Goal: Task Accomplishment & Management: Use online tool/utility

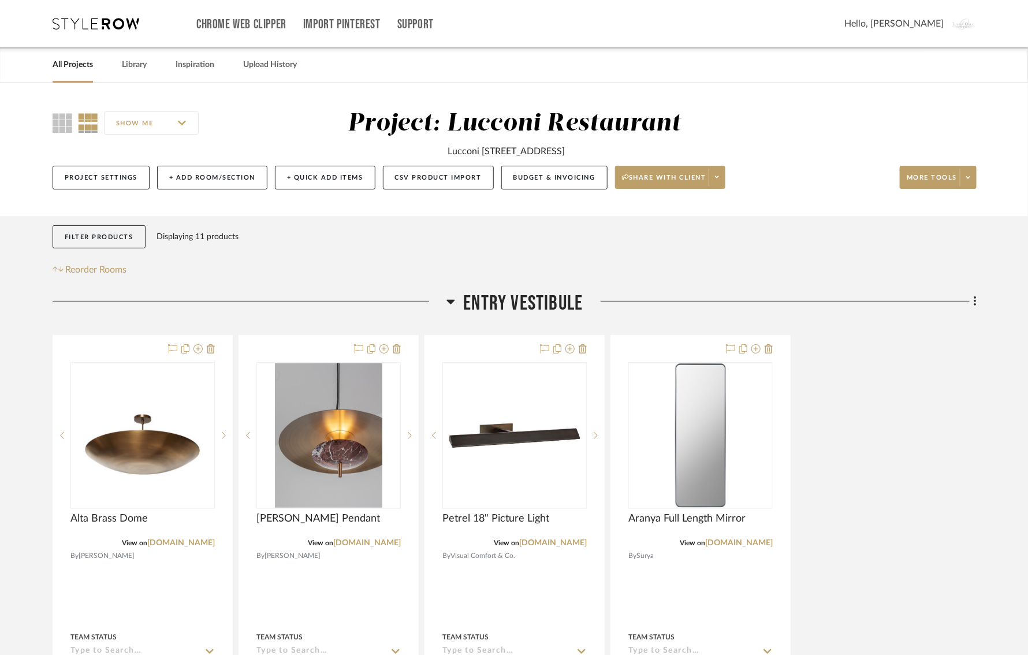
click at [101, 16] on div "Chrome Web Clipper Import Pinterest Support All Projects Library Inspiration Up…" at bounding box center [515, 23] width 924 height 47
click at [104, 24] on icon at bounding box center [96, 24] width 87 height 12
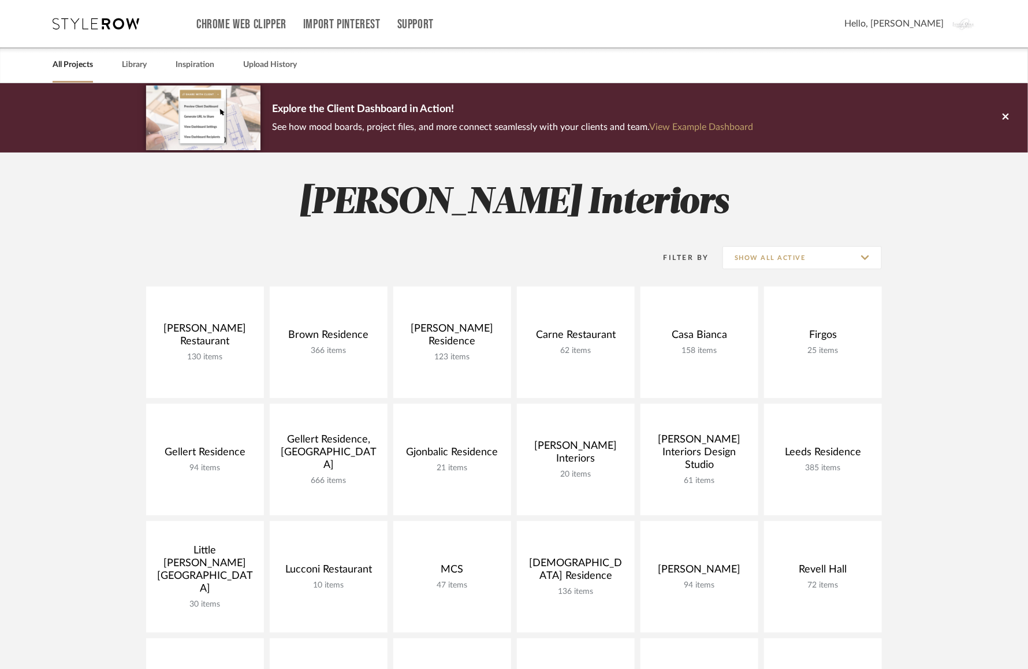
scroll to position [196, 0]
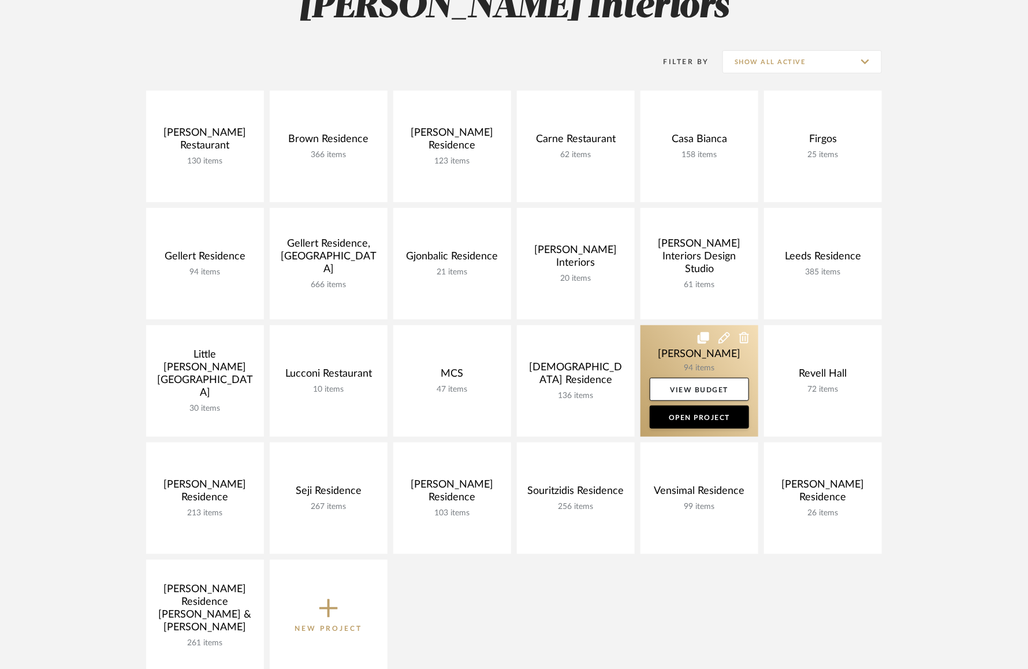
click at [687, 362] on link at bounding box center [700, 380] width 118 height 111
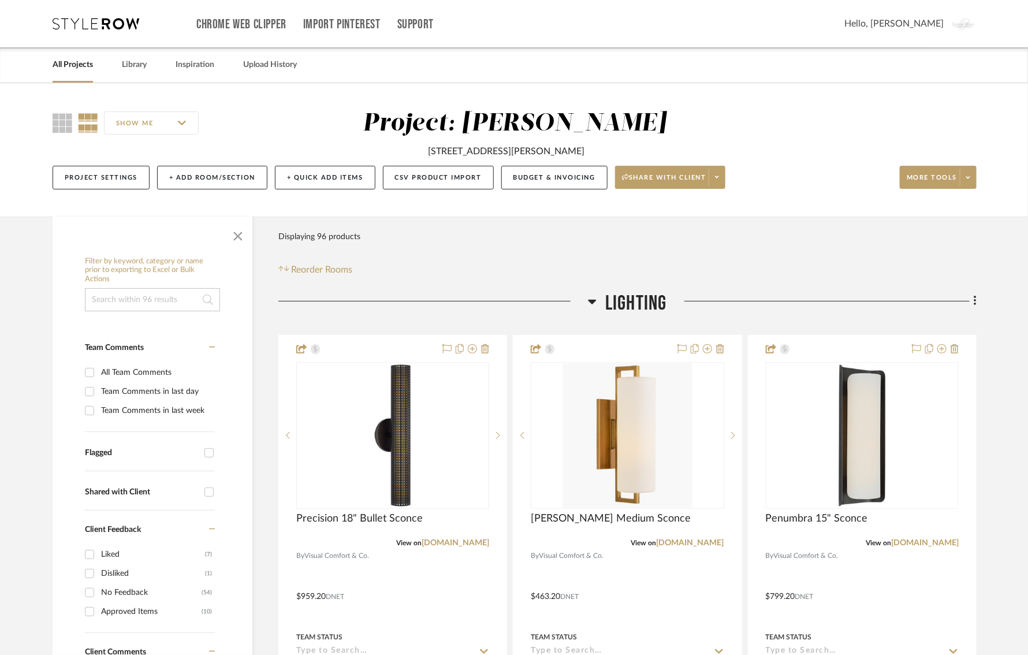
drag, startPoint x: 425, startPoint y: 151, endPoint x: 609, endPoint y: 157, distance: 183.8
click at [609, 157] on div "[STREET_ADDRESS][PERSON_NAME]" at bounding box center [514, 149] width 502 height 20
copy div "[STREET_ADDRESS][PERSON_NAME]"
